Goal: Transaction & Acquisition: Book appointment/travel/reservation

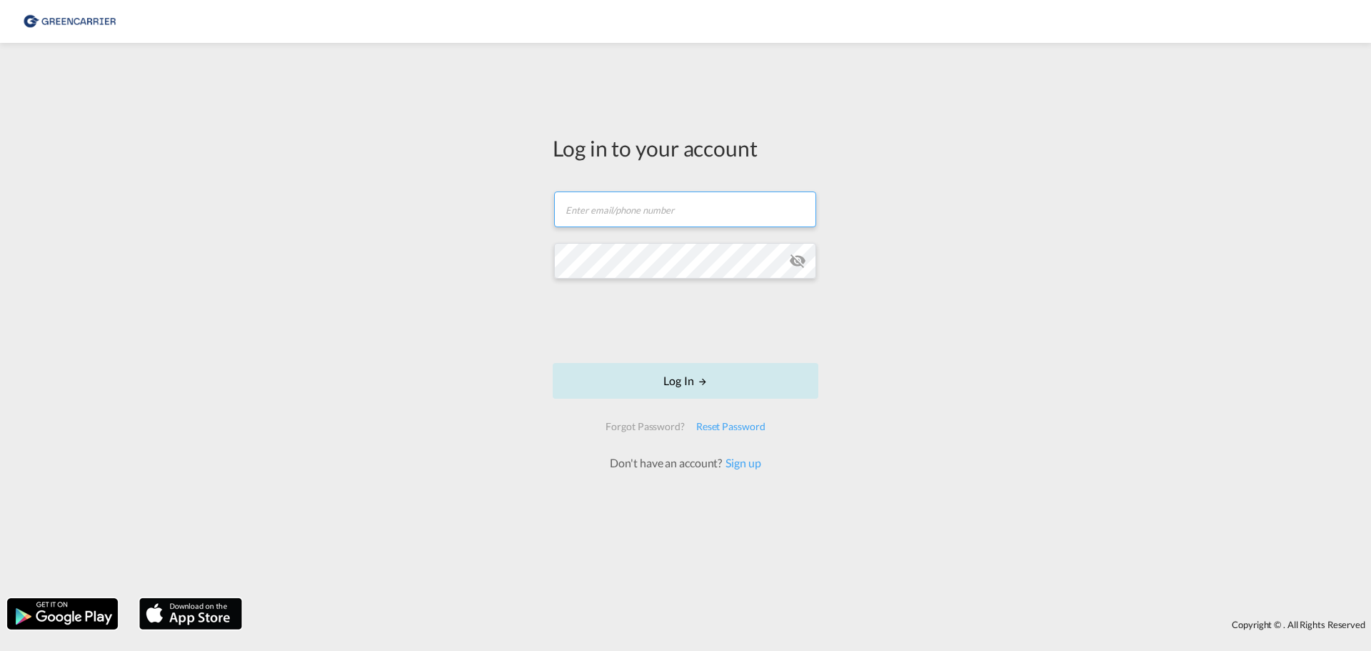
type input "[EMAIL_ADDRESS][DOMAIN_NAME]"
click at [706, 380] on md-icon "LOGIN" at bounding box center [703, 381] width 10 height 10
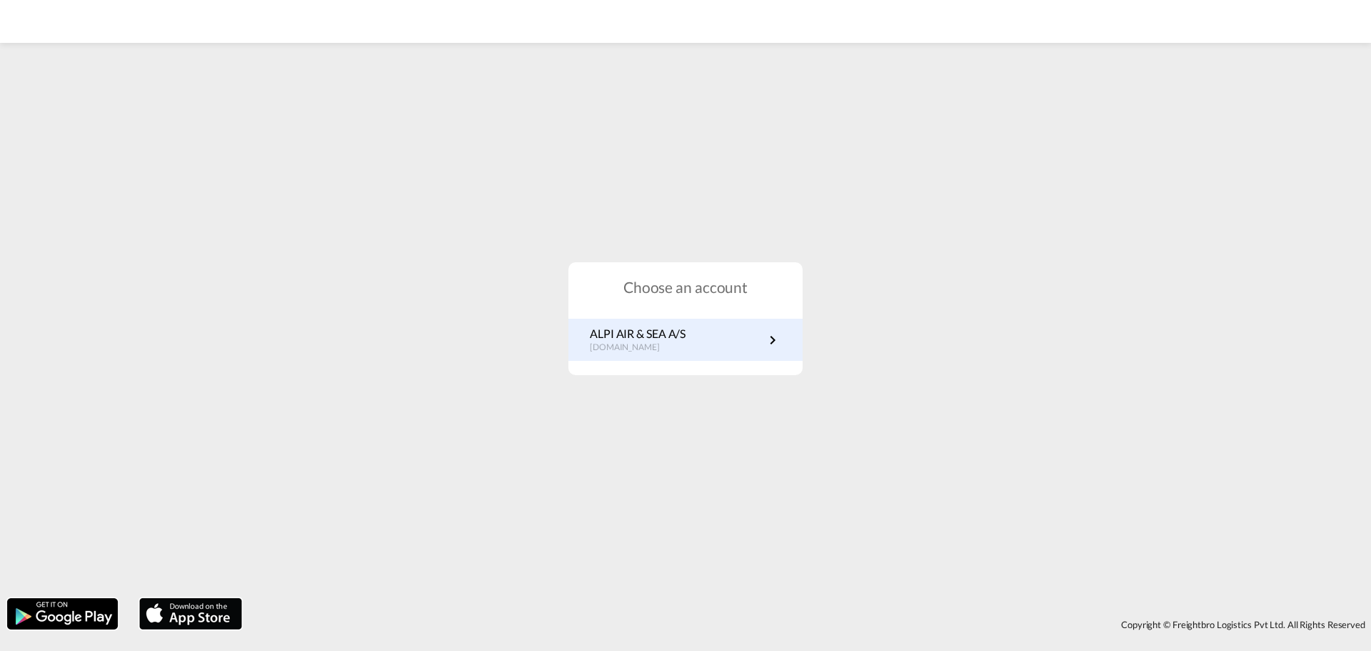
click at [777, 341] on md-icon "icon-chevron-right" at bounding box center [772, 339] width 17 height 17
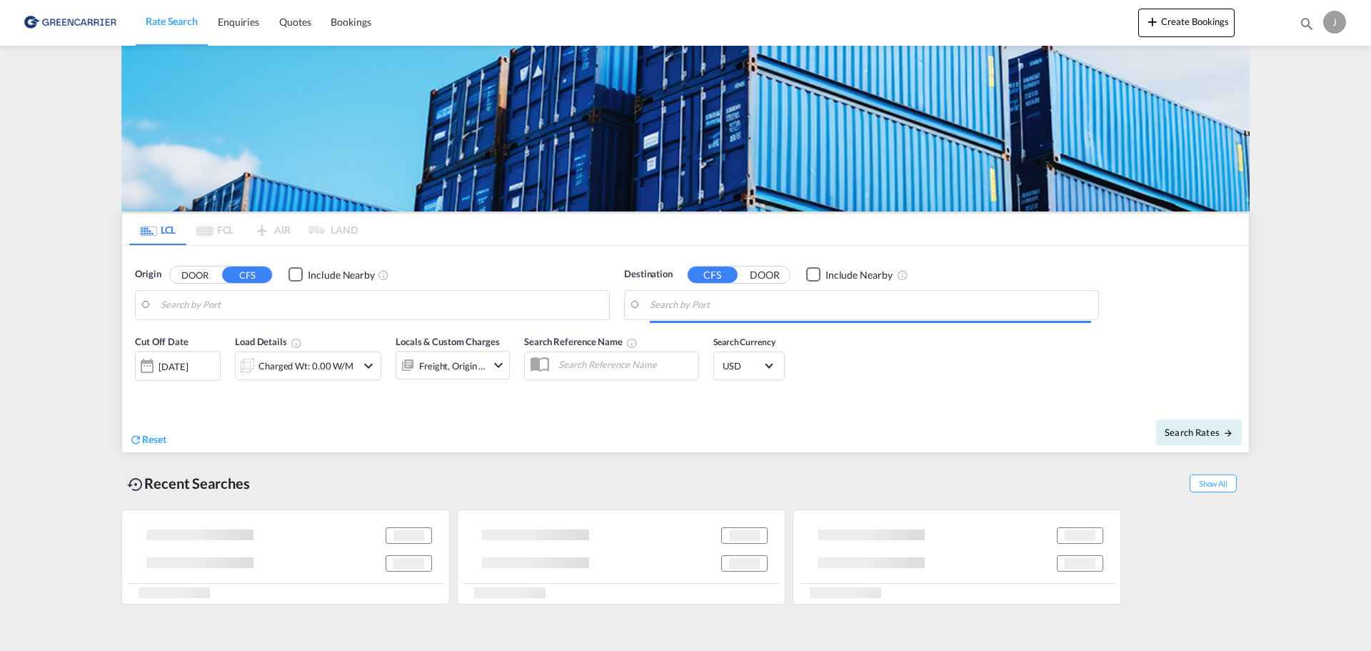
type input "Aarhus, DKAAR"
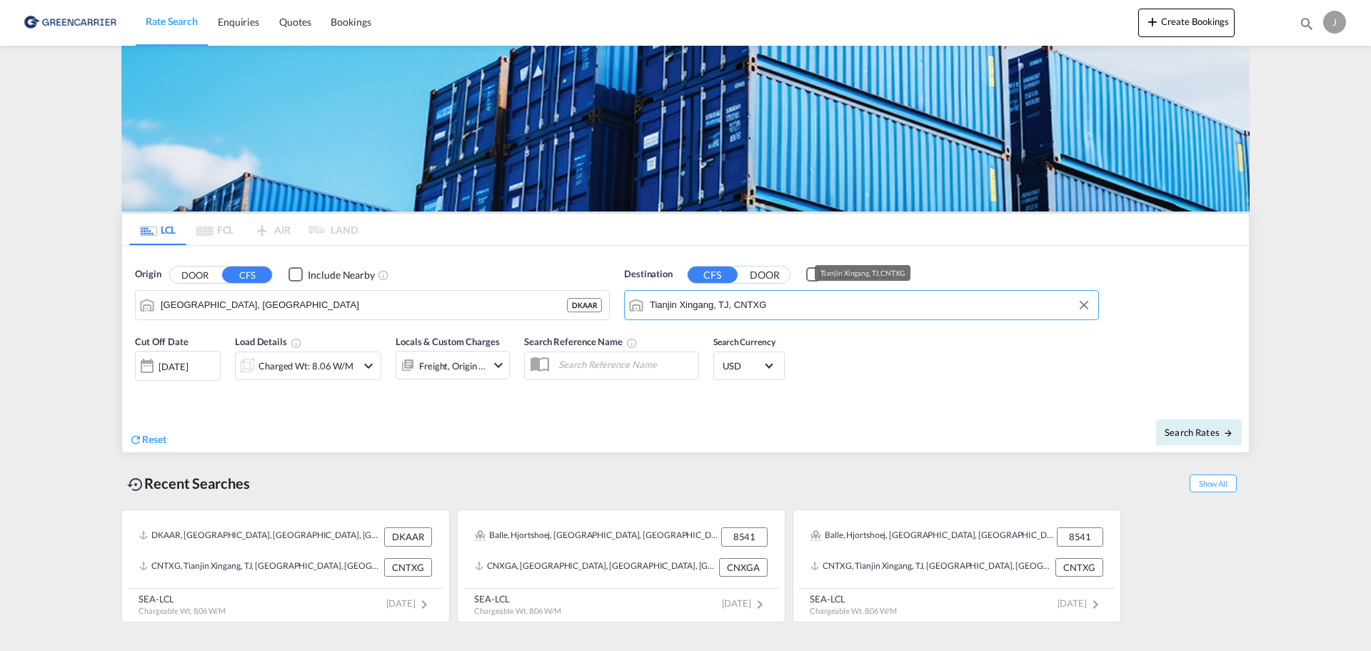
click at [779, 311] on input "Tianjin Xingang, TJ, CNTXG" at bounding box center [870, 304] width 441 height 21
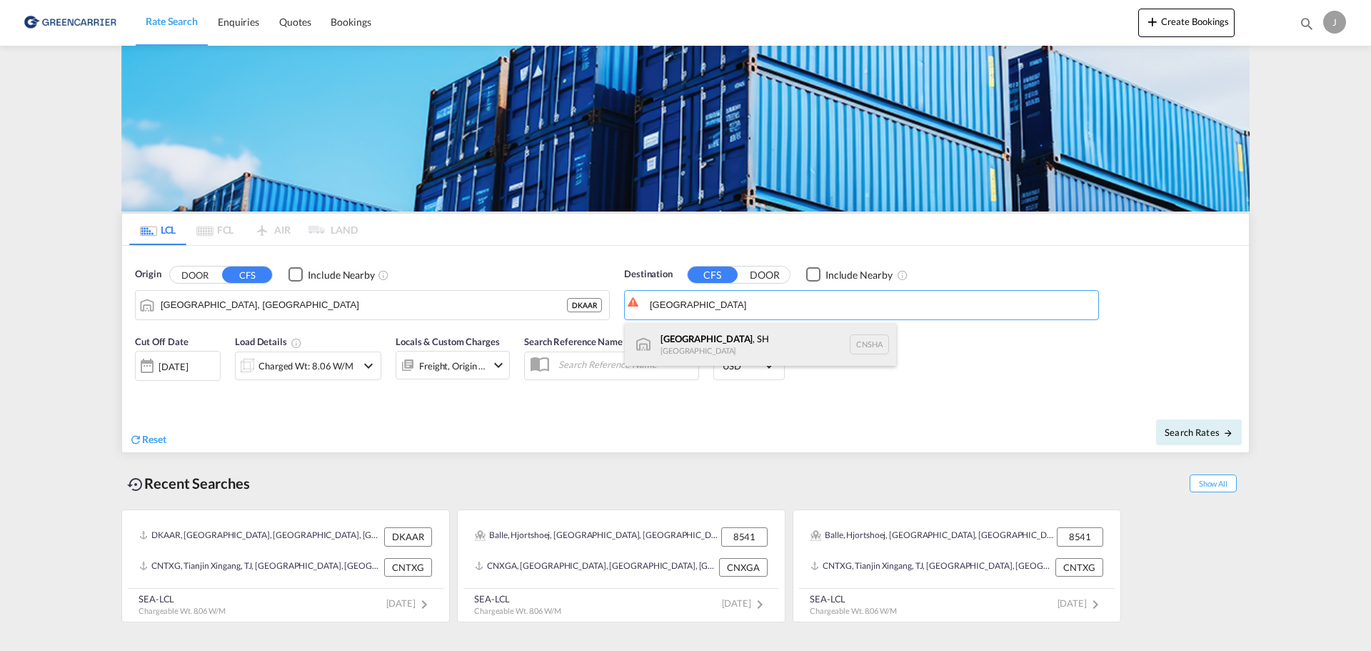
click at [679, 346] on div "Shanghai , SH China CNSHA" at bounding box center [760, 344] width 271 height 43
type input "Shanghai, SH, CNSHA"
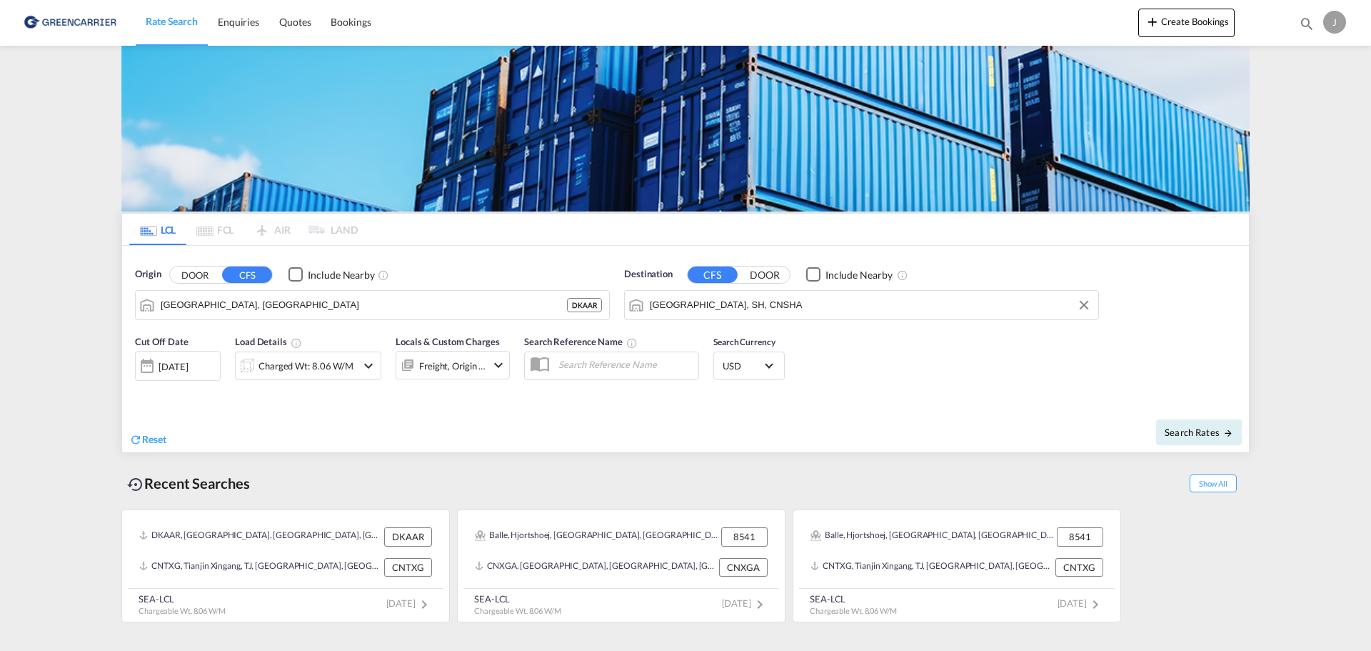
click at [369, 369] on md-icon "icon-chevron-down" at bounding box center [368, 365] width 17 height 17
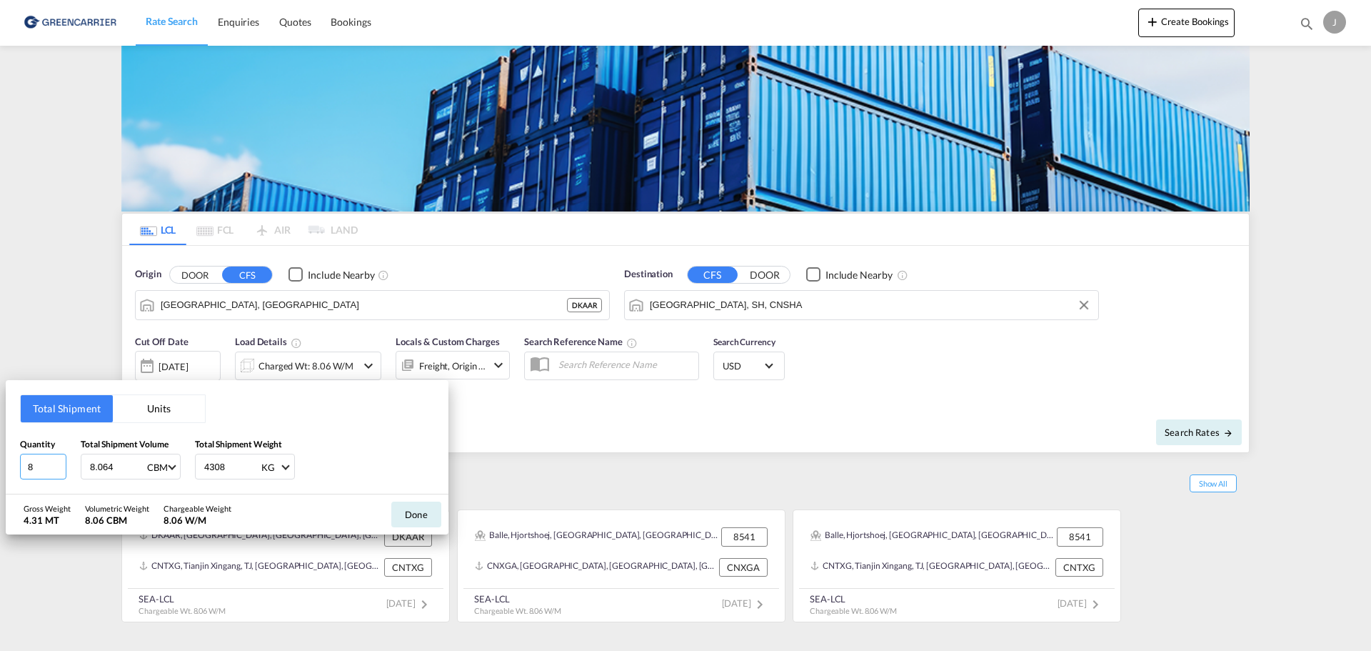
click at [38, 466] on input "8" at bounding box center [43, 467] width 46 height 26
type input "17"
type input "19.108"
type input "2801"
click at [420, 513] on button "Done" at bounding box center [416, 514] width 50 height 26
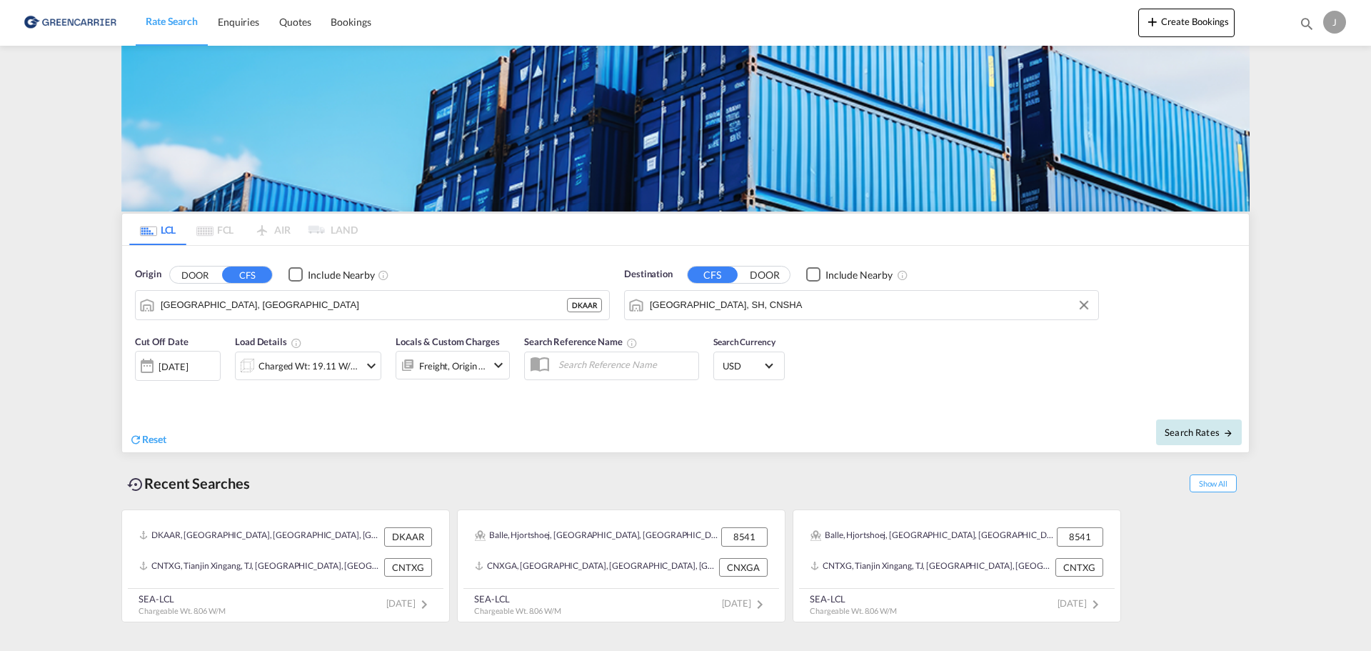
click at [1193, 439] on button "Search Rates" at bounding box center [1199, 432] width 86 height 26
type input "DKAAR to CNSHA / 22 Aug 2025"
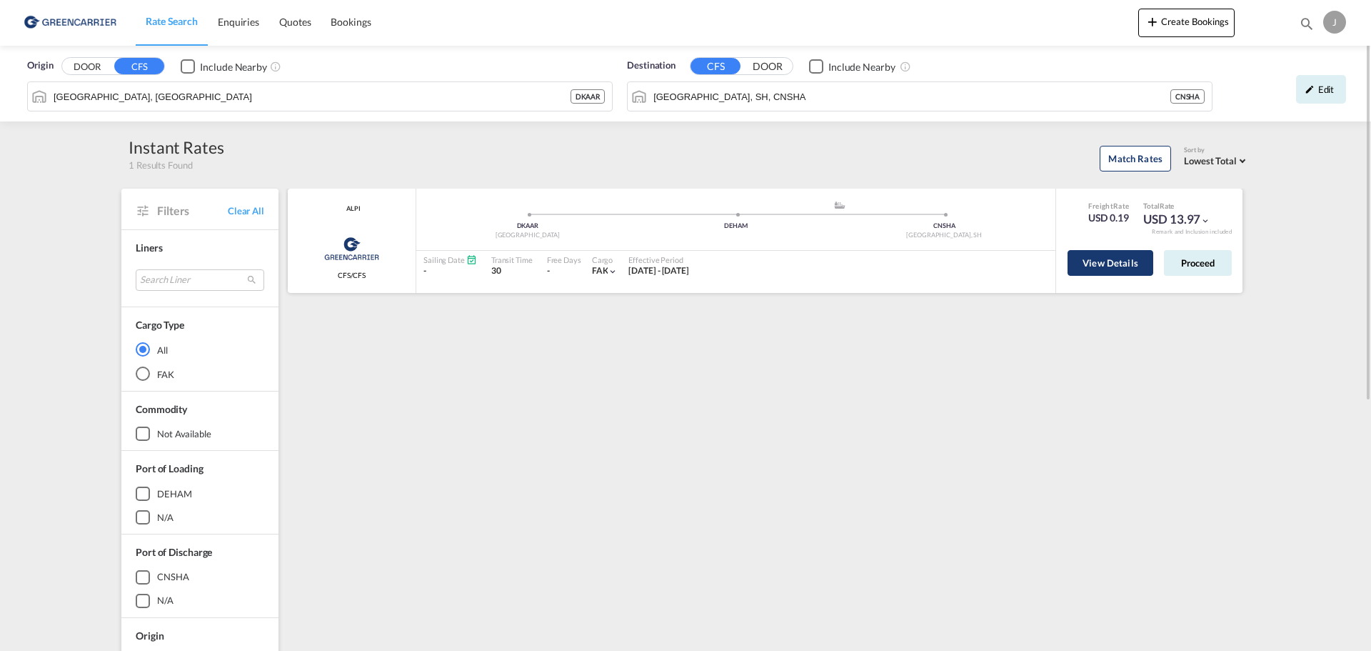
click at [1120, 263] on button "View Details" at bounding box center [1111, 263] width 86 height 26
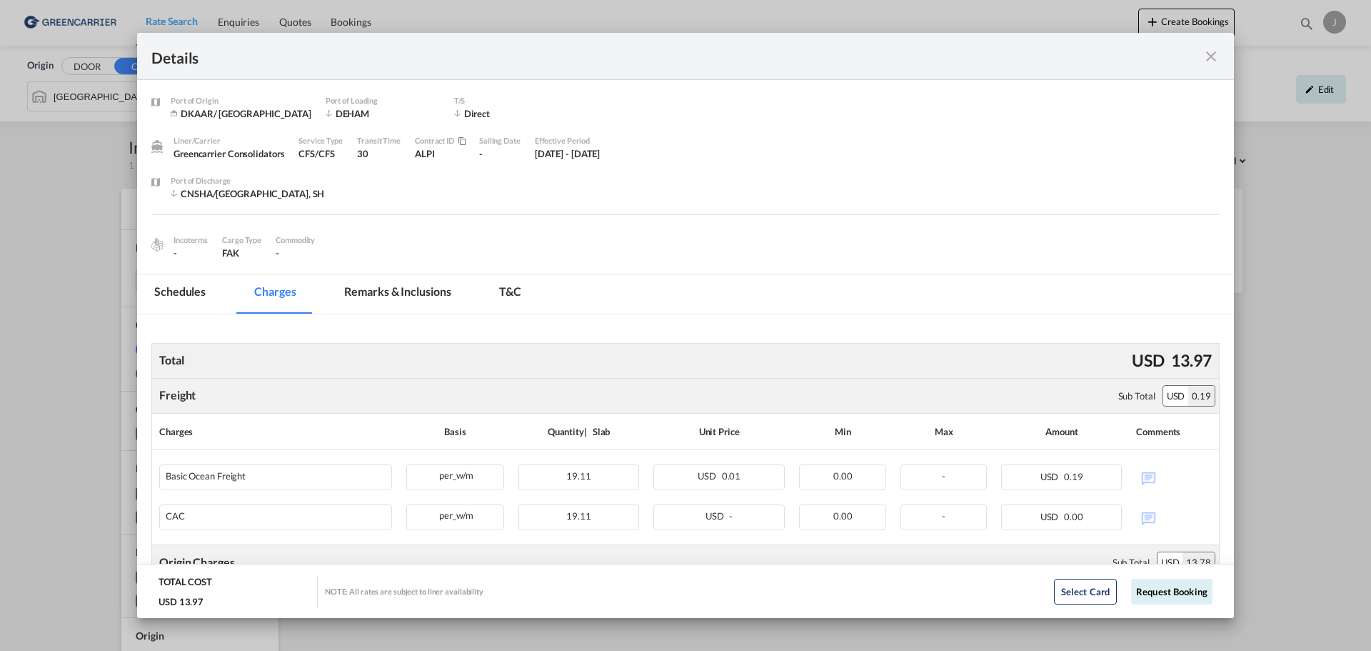
click at [1219, 46] on div "Details" at bounding box center [685, 56] width 1097 height 47
click at [1216, 51] on md-icon "icon-close fg-AAA8AD m-0 cursor" at bounding box center [1211, 56] width 17 height 17
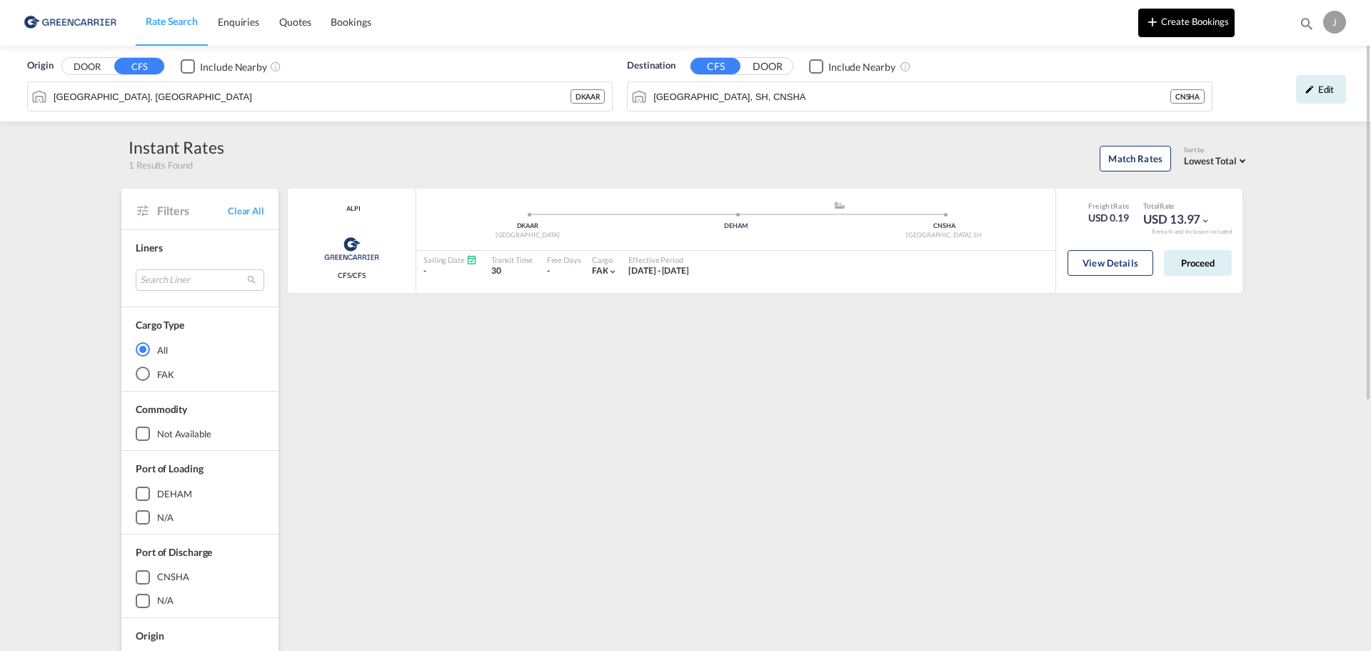
click at [1186, 19] on button "Create Bookings" at bounding box center [1186, 23] width 96 height 29
